Goal: Find specific page/section: Find specific page/section

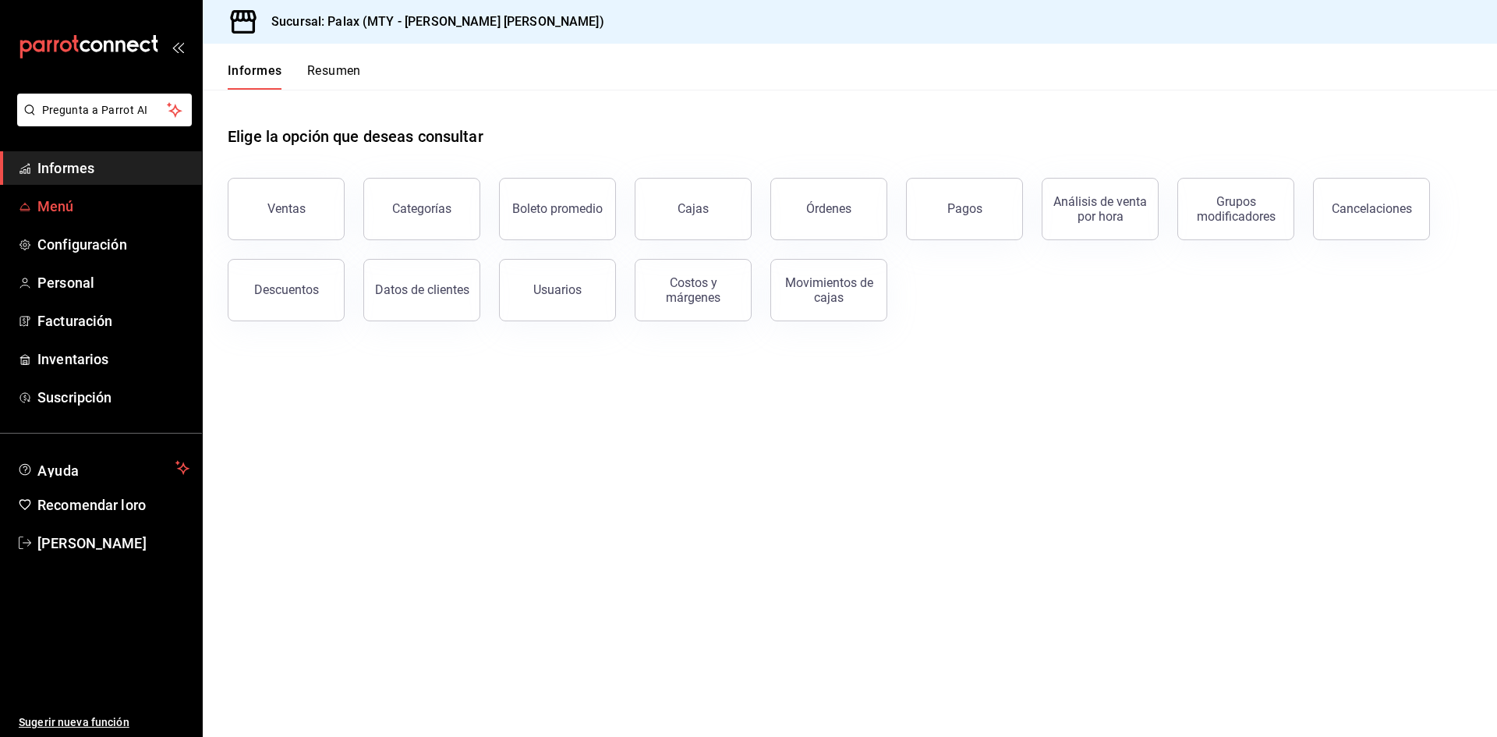
click at [48, 203] on font "Menú" at bounding box center [55, 206] width 37 height 16
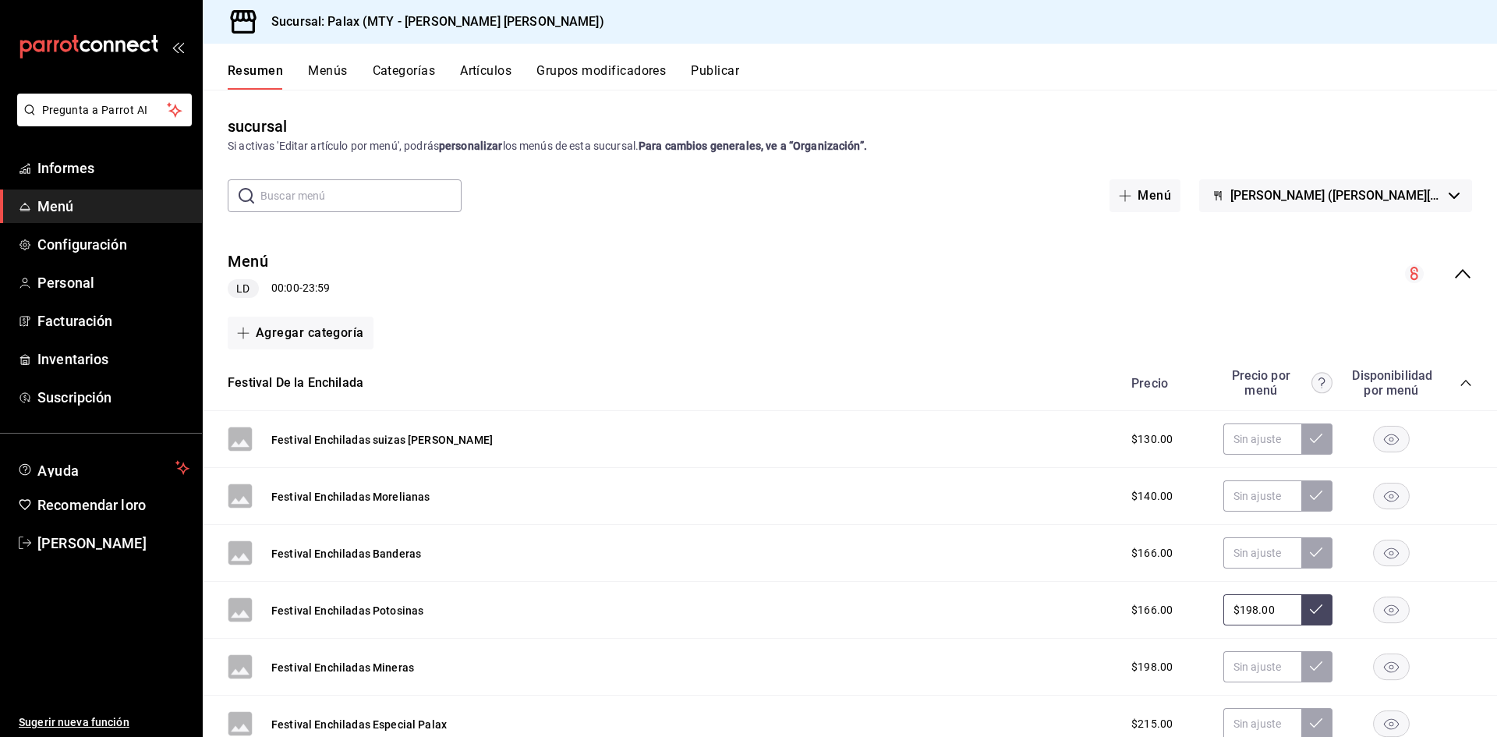
click at [490, 67] on font "Artículos" at bounding box center [485, 70] width 51 height 15
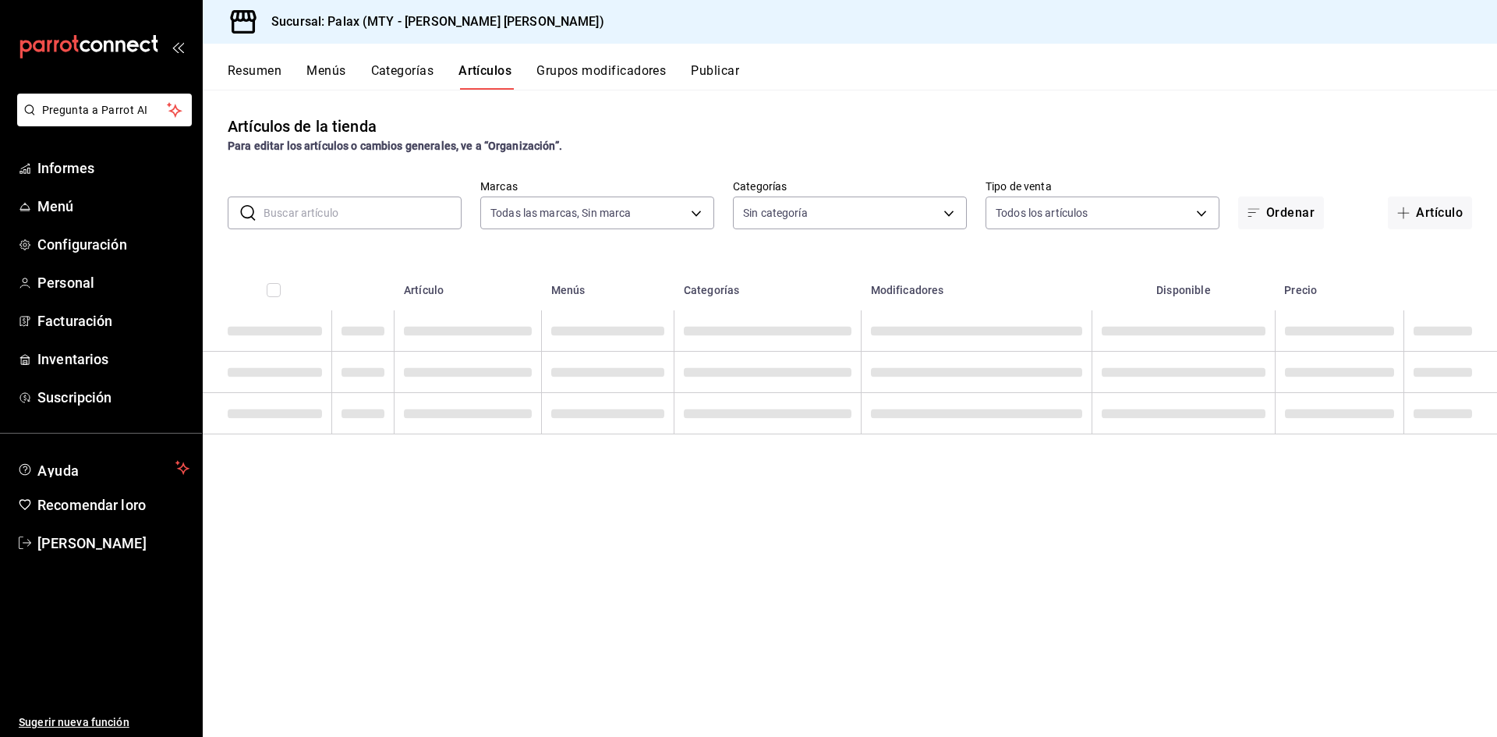
type input "7795581a-13ec-4648-b830-0343ae492405"
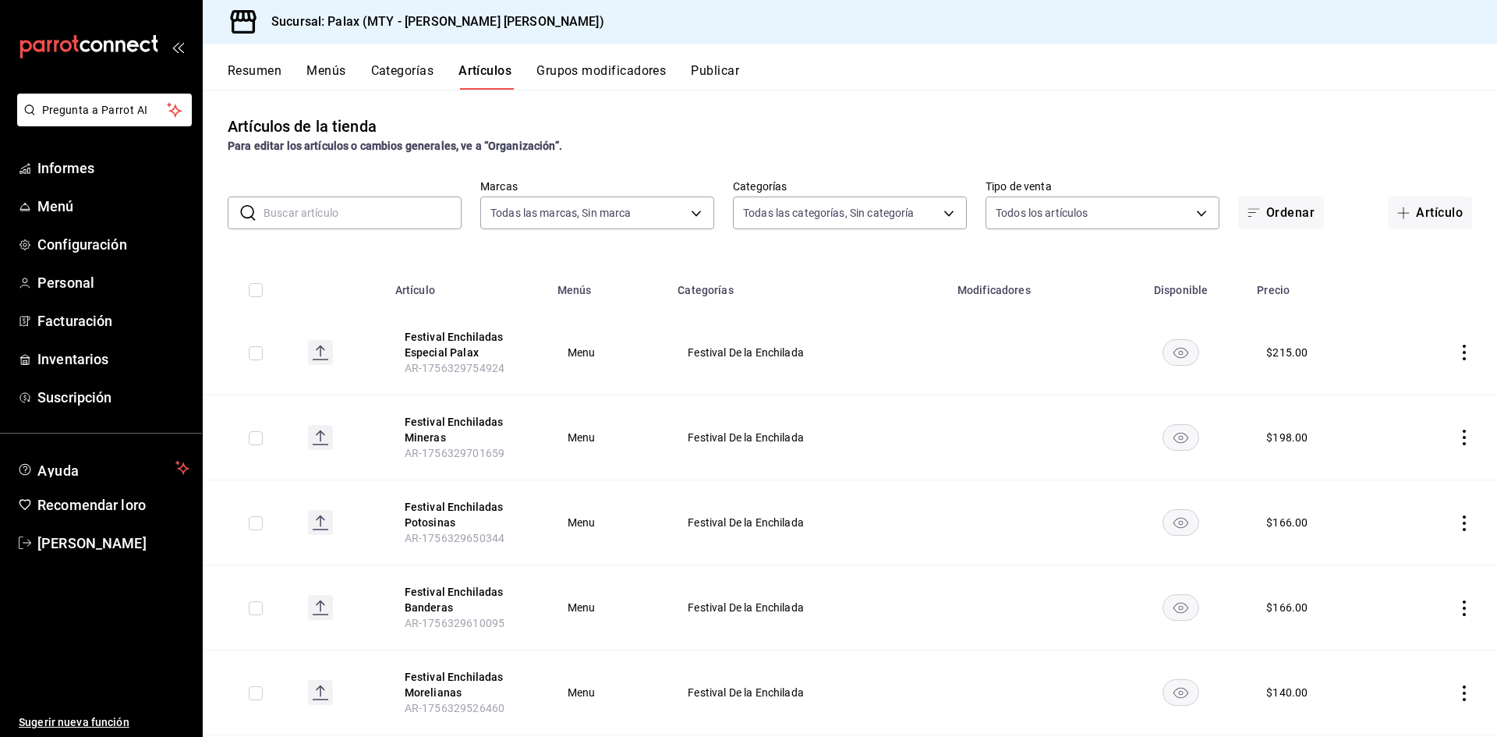
type input "90bcdbdb-a898-4a24-8b7a-511d8708b4df,49aa2ae4-61bc-4f0a-8165-8dabc33a9232,b2551…"
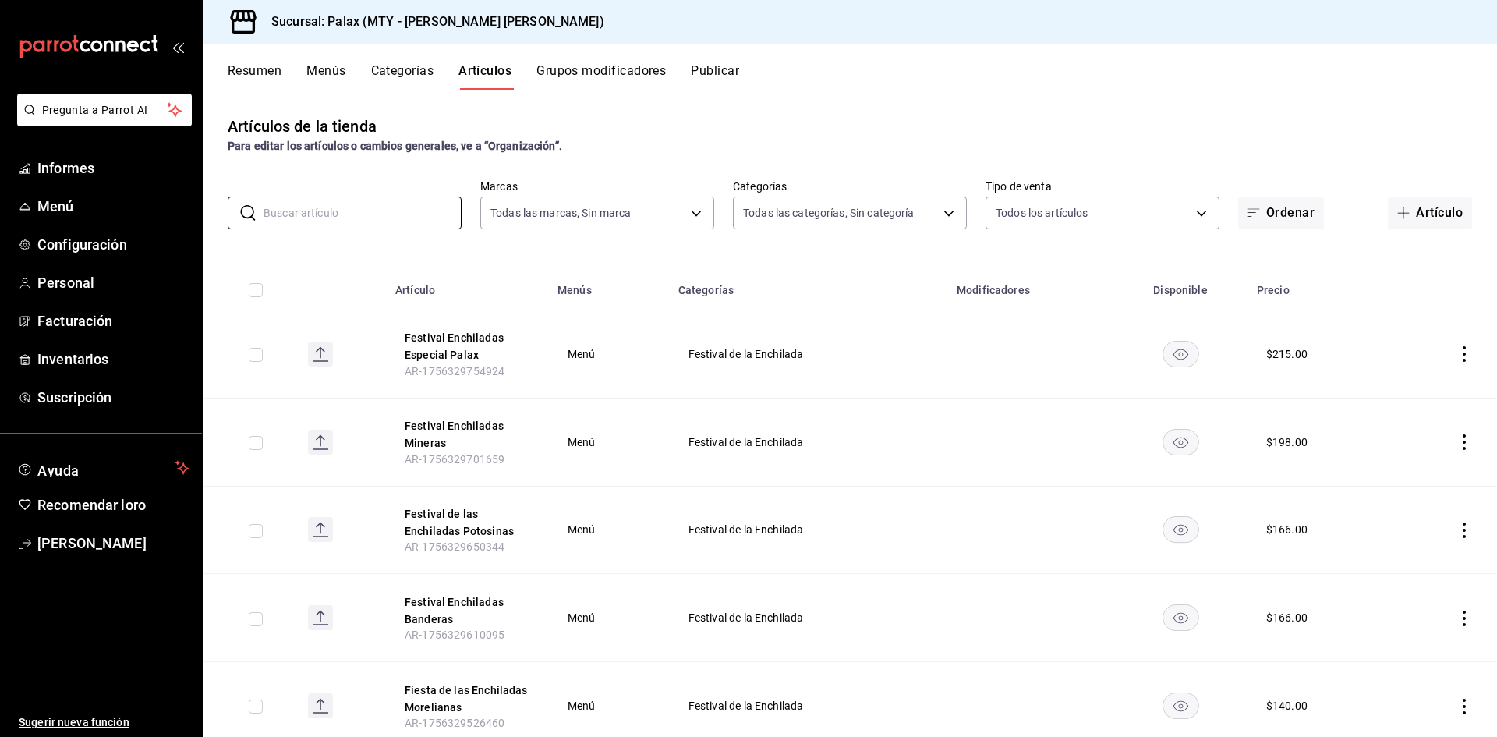
drag, startPoint x: 341, startPoint y: 217, endPoint x: 364, endPoint y: 168, distance: 54.4
click at [341, 217] on input "text" at bounding box center [362, 212] width 198 height 31
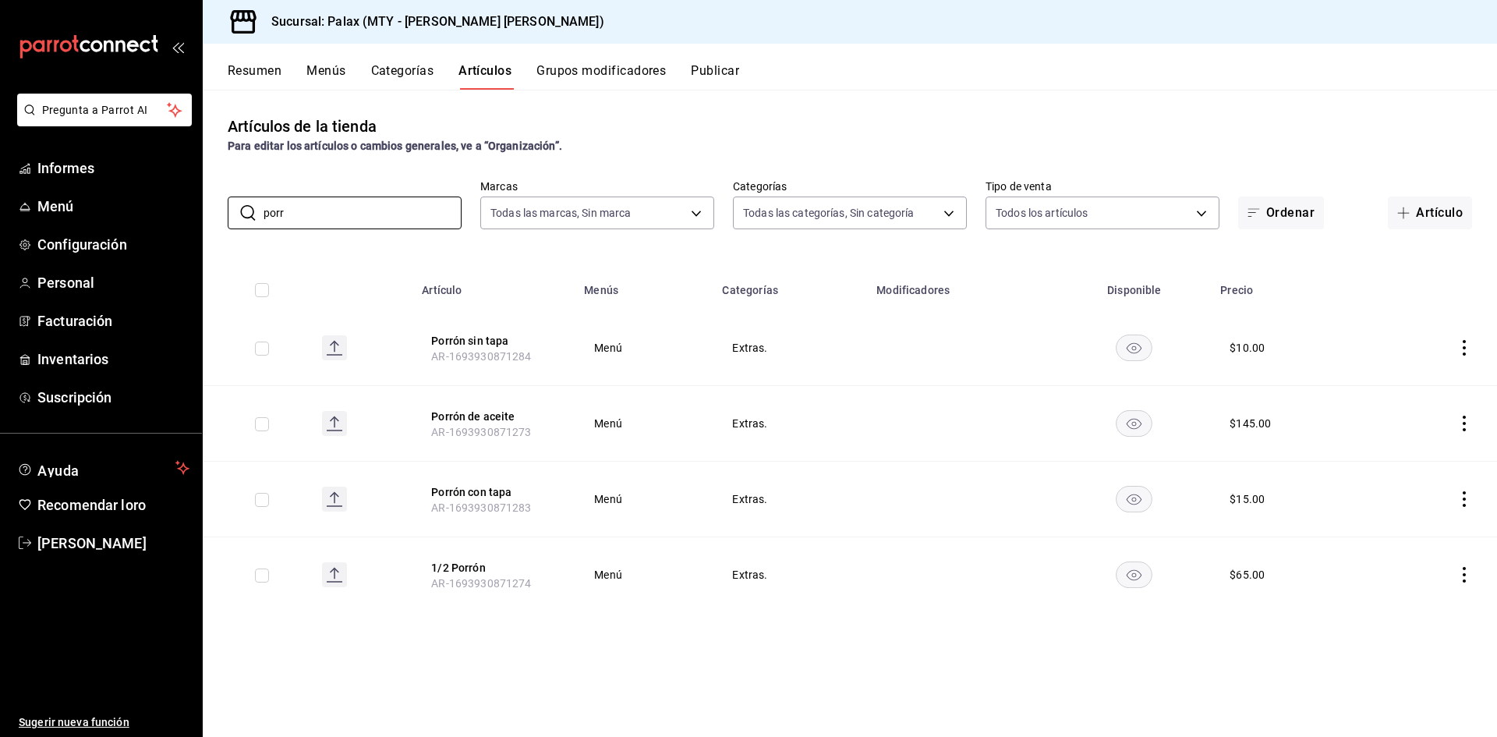
type input "porr"
